Goal: Task Accomplishment & Management: Manage account settings

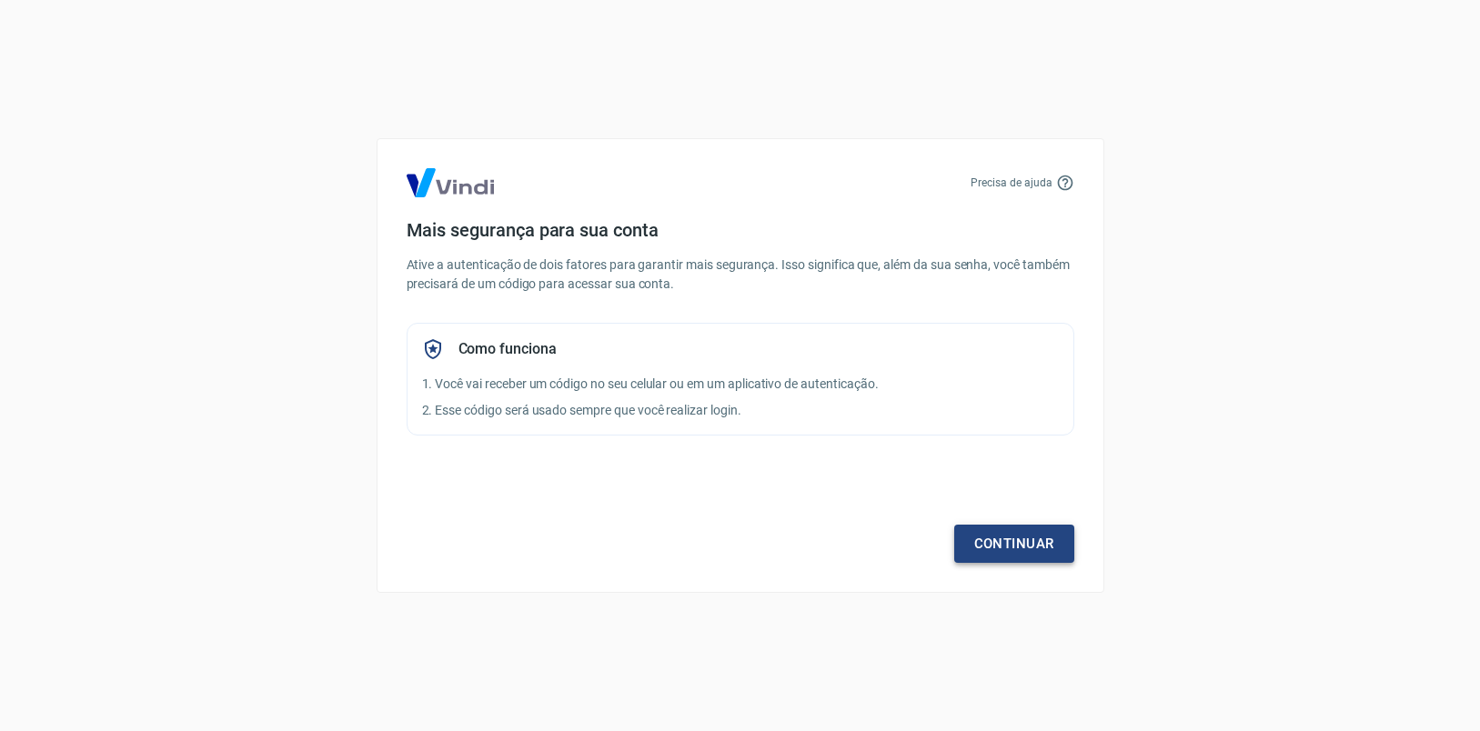
click at [1030, 541] on link "Continuar" at bounding box center [1014, 544] width 120 height 38
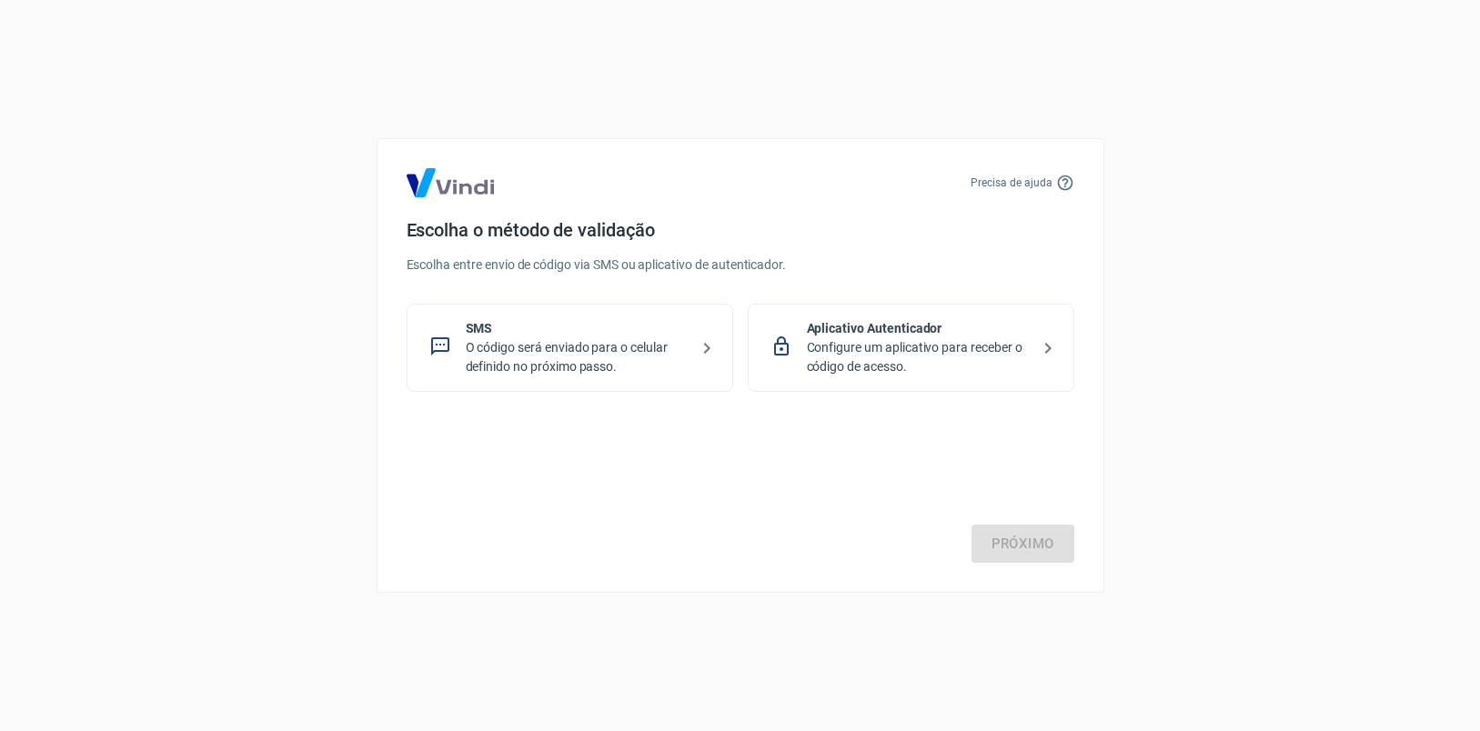
drag, startPoint x: 941, startPoint y: 511, endPoint x: 955, endPoint y: 518, distance: 15.5
click at [943, 512] on div "Próximo" at bounding box center [741, 488] width 668 height 149
click at [1015, 528] on div "Próximo" at bounding box center [741, 488] width 668 height 149
